Goal: Find specific page/section: Find specific page/section

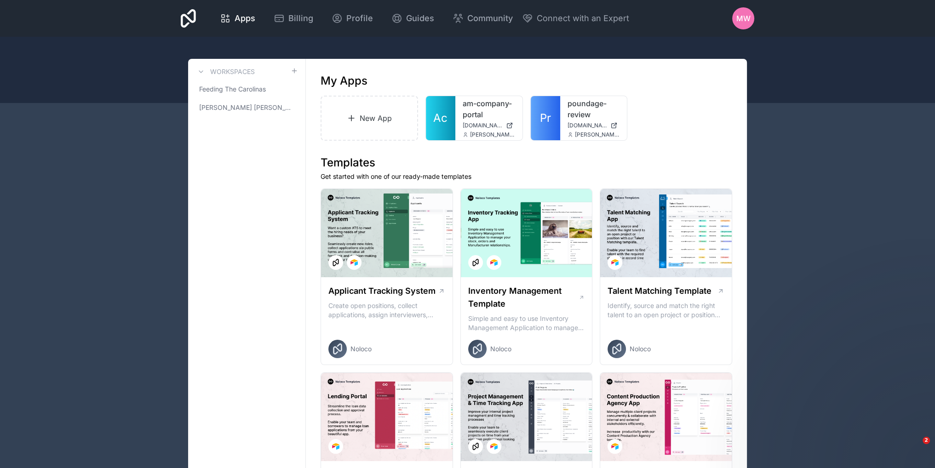
click at [611, 112] on icon at bounding box center [610, 110] width 7 height 7
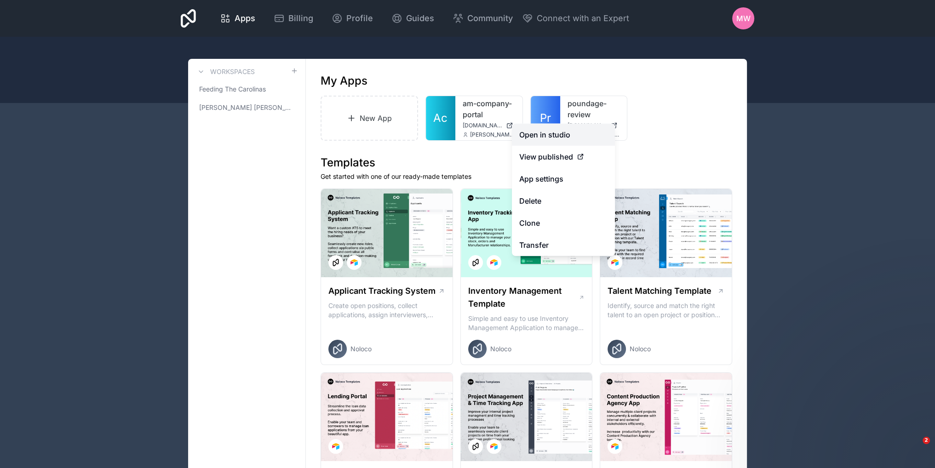
click at [552, 137] on link "Open in studio" at bounding box center [563, 135] width 103 height 22
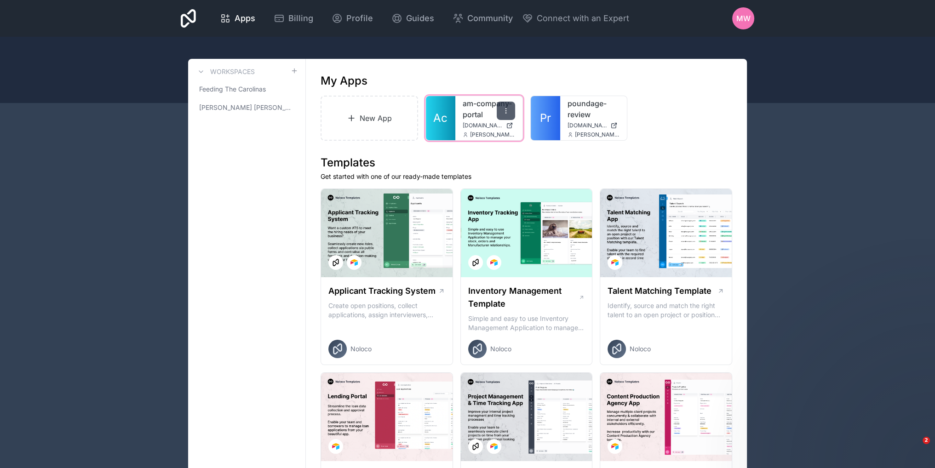
click at [504, 113] on icon at bounding box center [505, 110] width 7 height 7
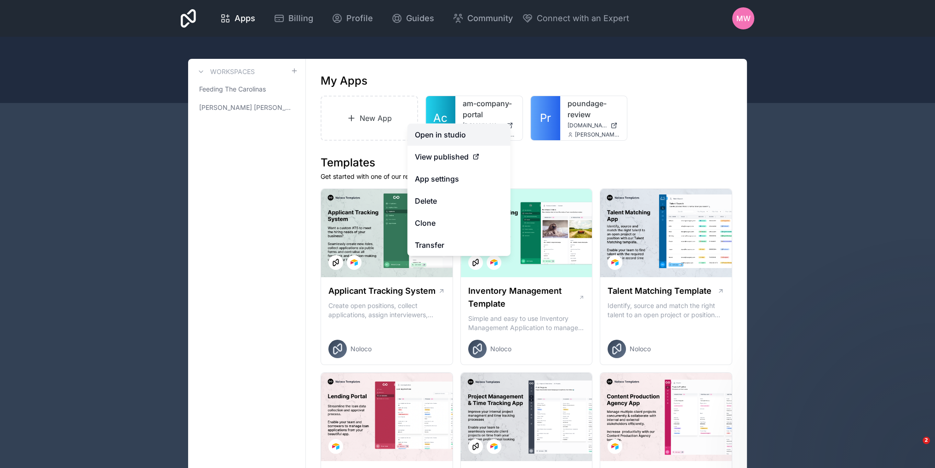
click at [450, 134] on link "Open in studio" at bounding box center [458, 135] width 103 height 22
